Goal: Task Accomplishment & Management: Manage account settings

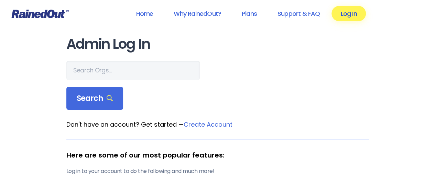
click at [349, 14] on link "Log In" at bounding box center [349, 13] width 34 height 15
click at [343, 13] on link "Log In" at bounding box center [349, 13] width 34 height 15
click at [348, 14] on link "Log In" at bounding box center [349, 13] width 34 height 15
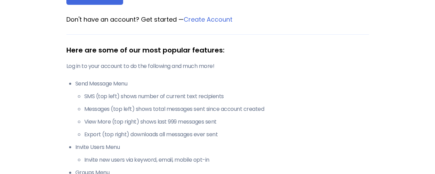
scroll to position [69, 0]
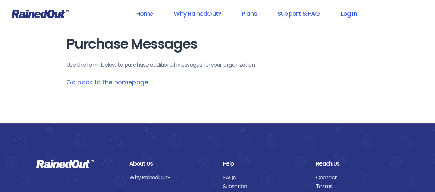
click at [349, 13] on link "Log In" at bounding box center [349, 13] width 34 height 15
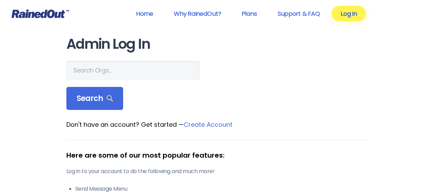
click at [354, 9] on link "Log In" at bounding box center [349, 13] width 34 height 15
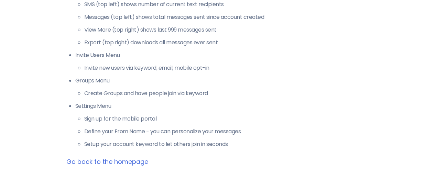
scroll to position [275, 0]
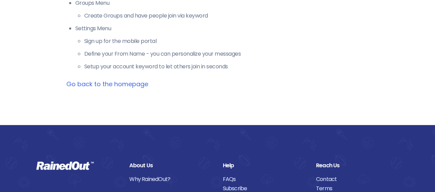
click at [112, 84] on link "Go back to the homepage" at bounding box center [107, 84] width 82 height 9
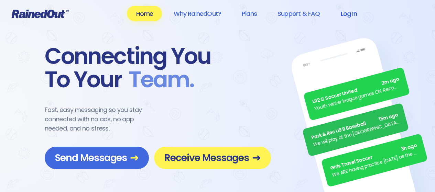
click at [346, 15] on link "Log In" at bounding box center [349, 13] width 34 height 15
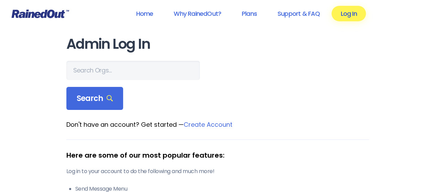
click at [350, 12] on link "Log In" at bounding box center [349, 13] width 34 height 15
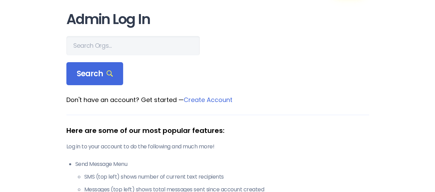
scroll to position [34, 0]
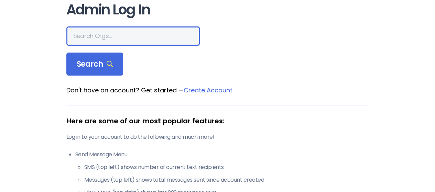
click at [94, 36] on input "text" at bounding box center [132, 35] width 133 height 19
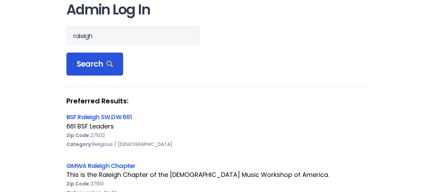
click at [93, 62] on span "Search" at bounding box center [95, 65] width 36 height 10
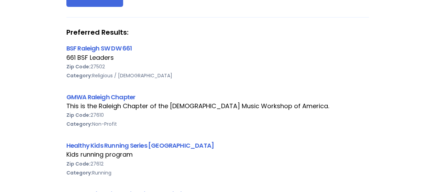
scroll to position [0, 0]
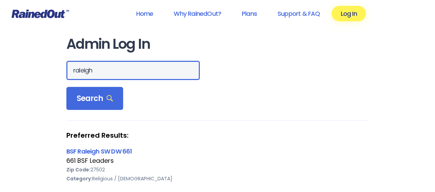
drag, startPoint x: 105, startPoint y: 72, endPoint x: 0, endPoint y: 68, distance: 105.3
type input "27613"
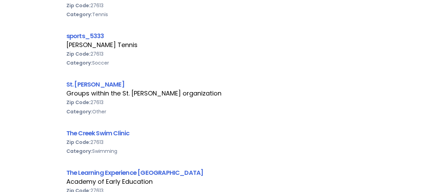
scroll to position [791, 0]
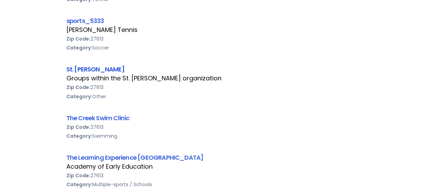
click at [110, 67] on link "St. Francis of Assisi" at bounding box center [95, 69] width 58 height 9
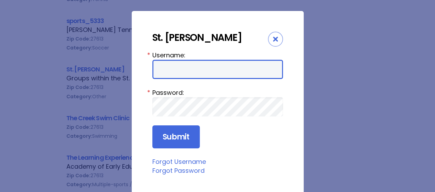
click at [169, 69] on input "Username:" at bounding box center [217, 69] width 131 height 19
type input "MKIELTY504"
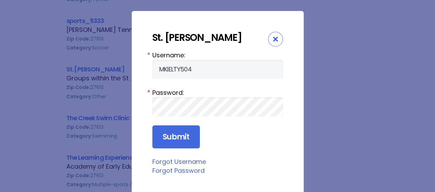
click at [186, 171] on link "Forgot Password" at bounding box center [178, 171] width 52 height 9
